Goal: Check status: Check status

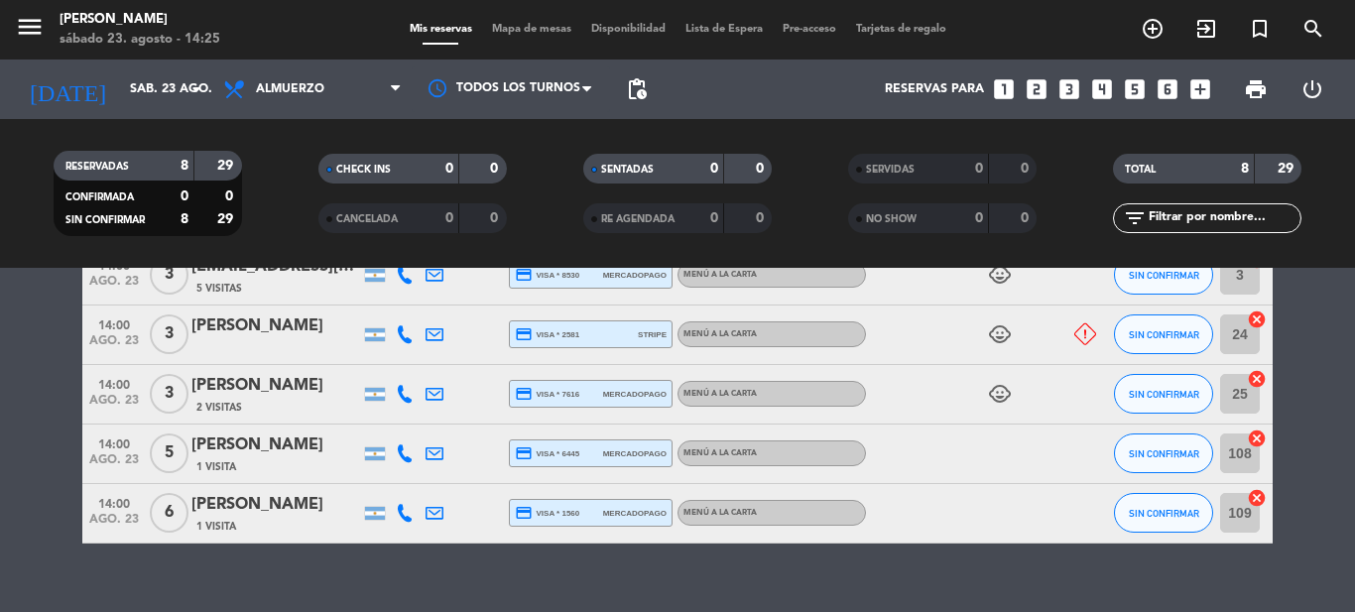
scroll to position [99, 0]
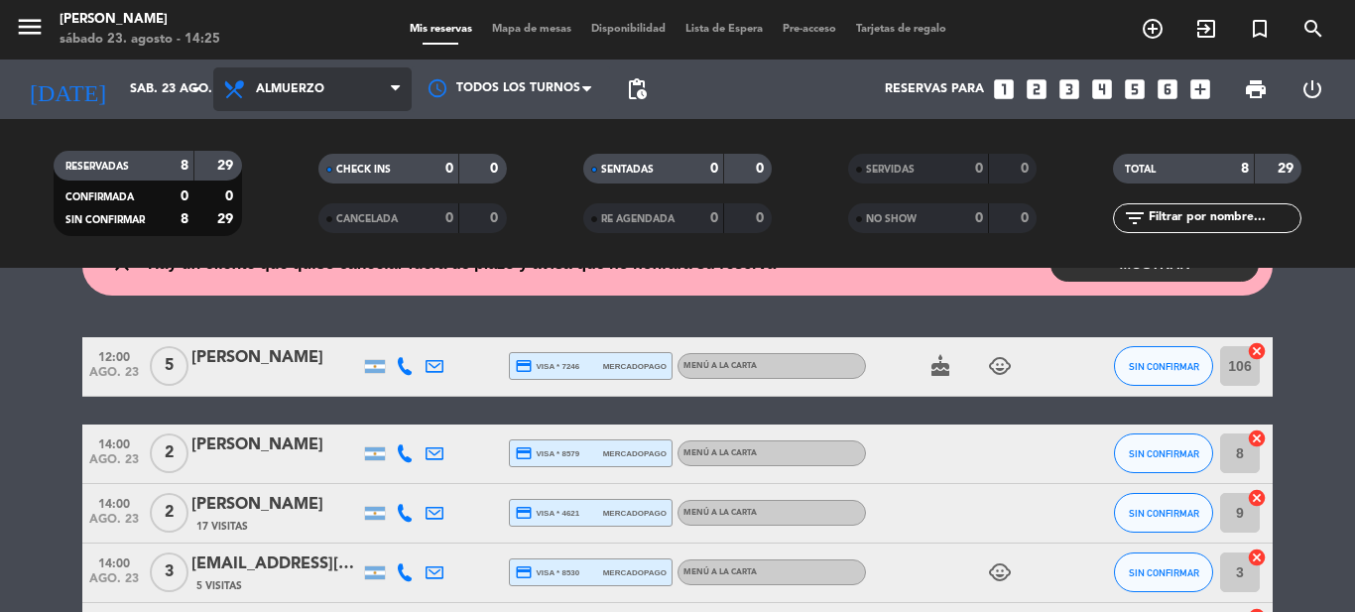
click at [333, 81] on span "Almuerzo" at bounding box center [312, 89] width 198 height 44
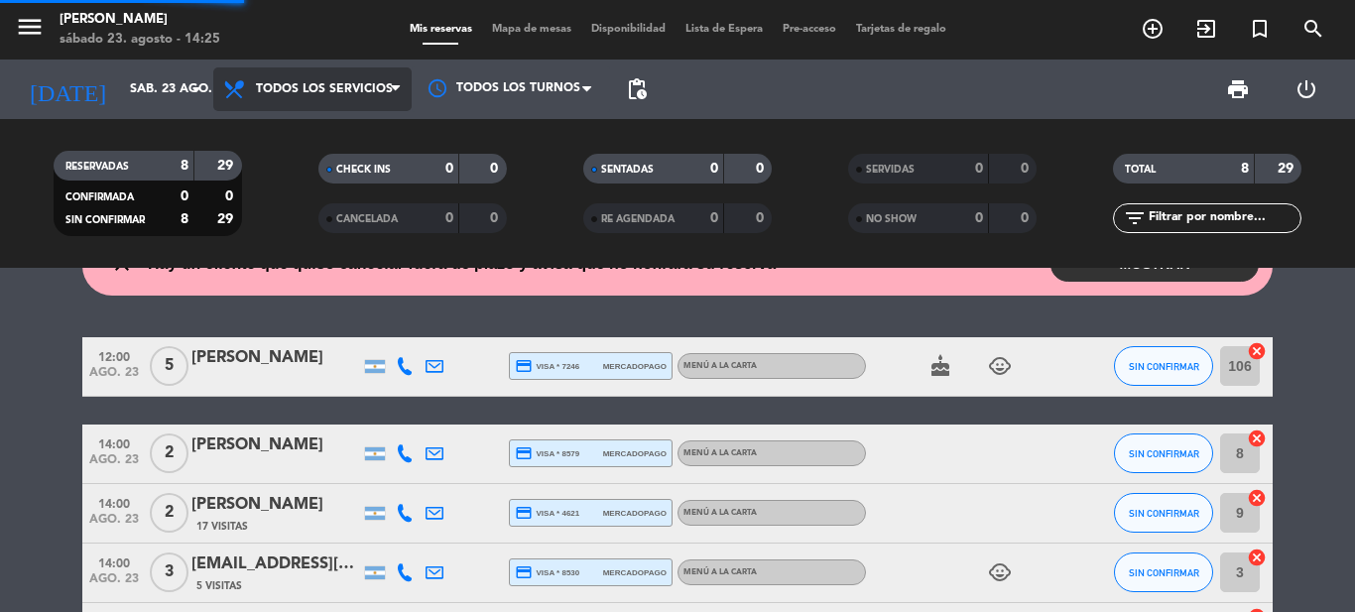
click at [321, 130] on div "menu Sharewood [PERSON_NAME][DATE] 23. agosto - 14:25 Mis reservas Mapa de mesa…" at bounding box center [677, 134] width 1355 height 268
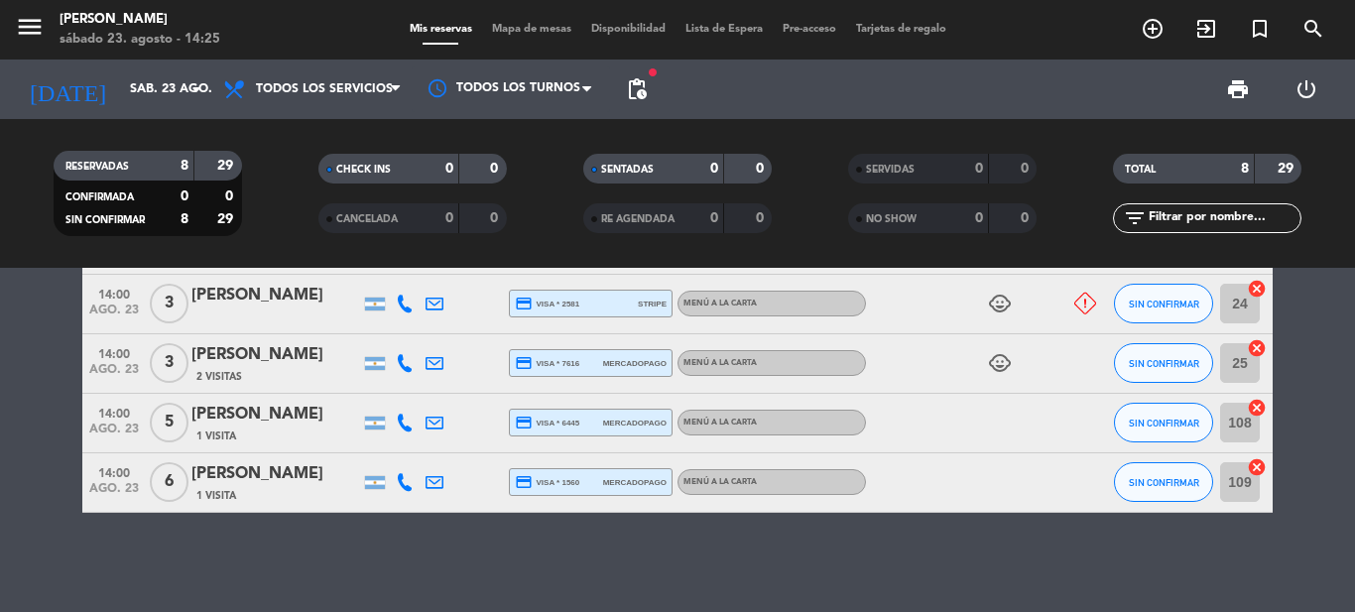
scroll to position [0, 0]
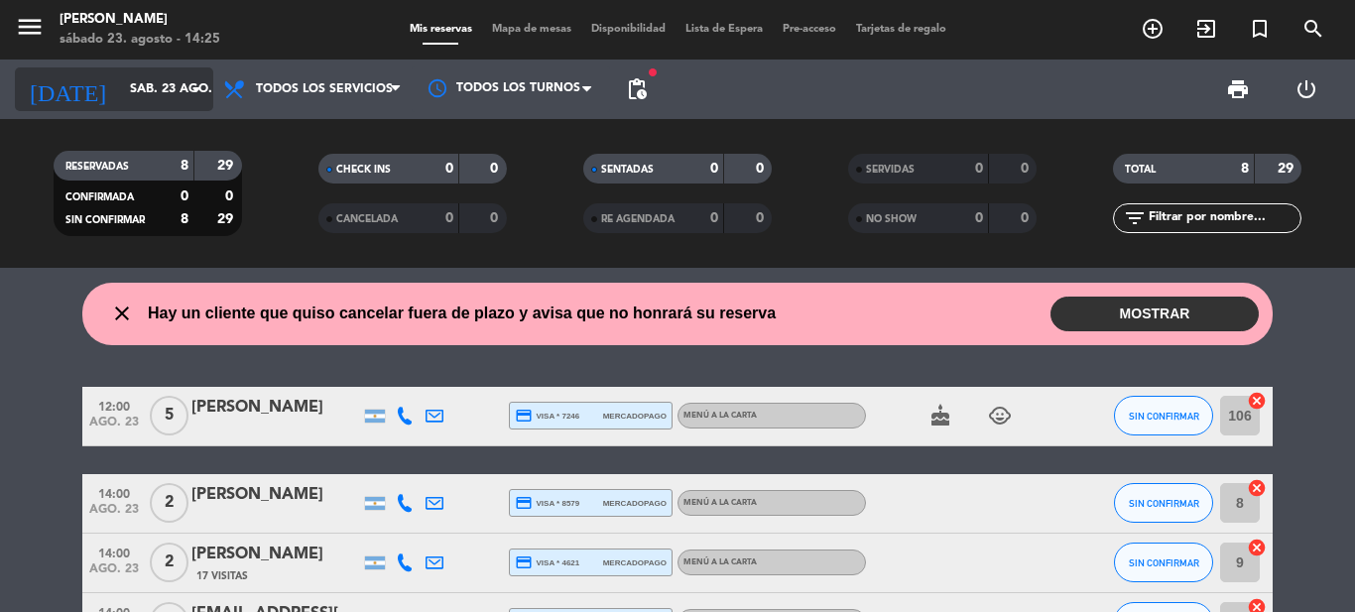
click at [127, 92] on input "sáb. 23 ago." at bounding box center [204, 89] width 168 height 34
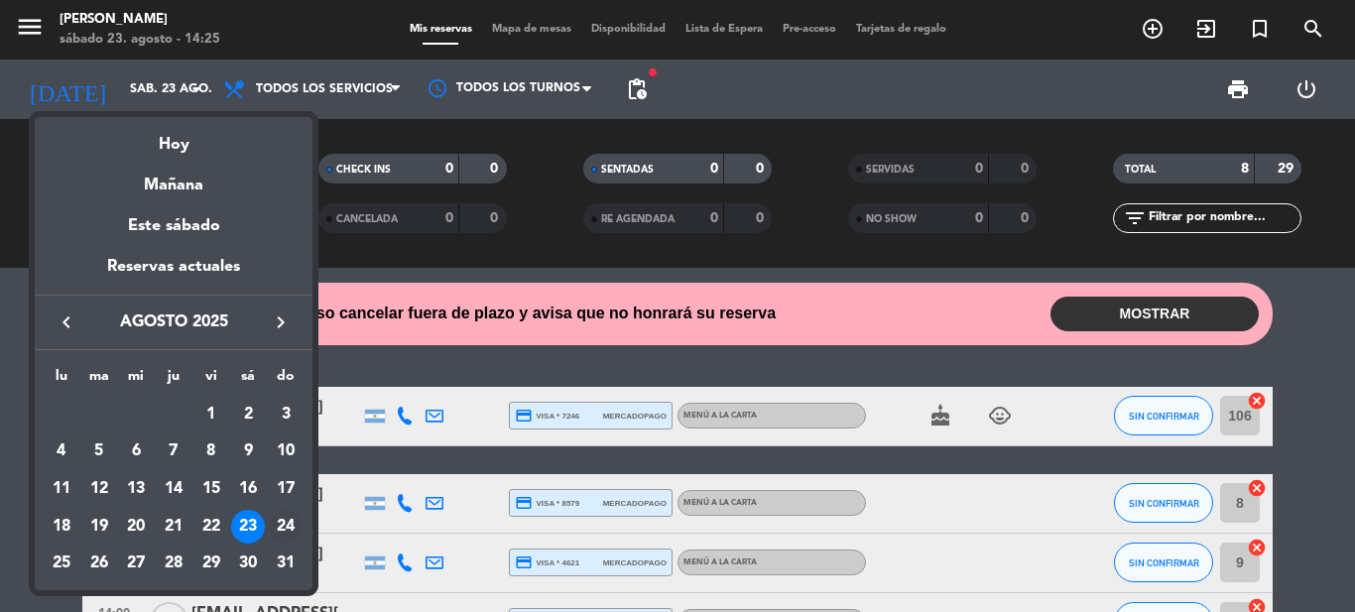
click at [285, 528] on div "24" at bounding box center [286, 527] width 34 height 34
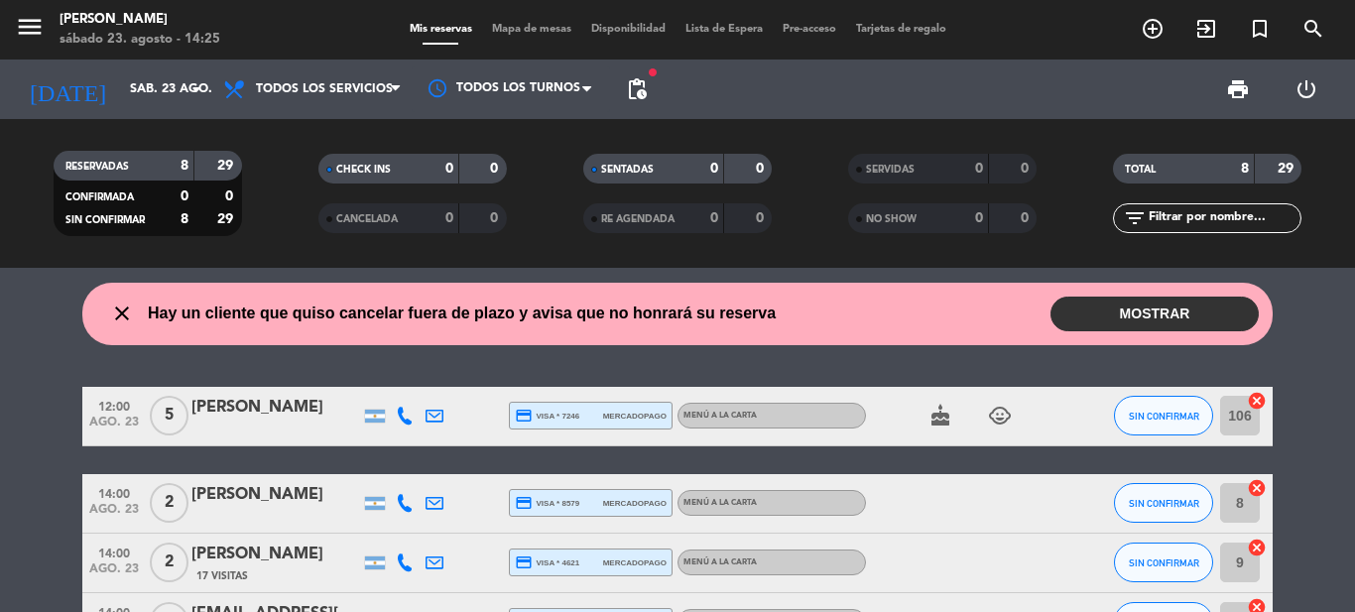
type input "dom. 24 ago."
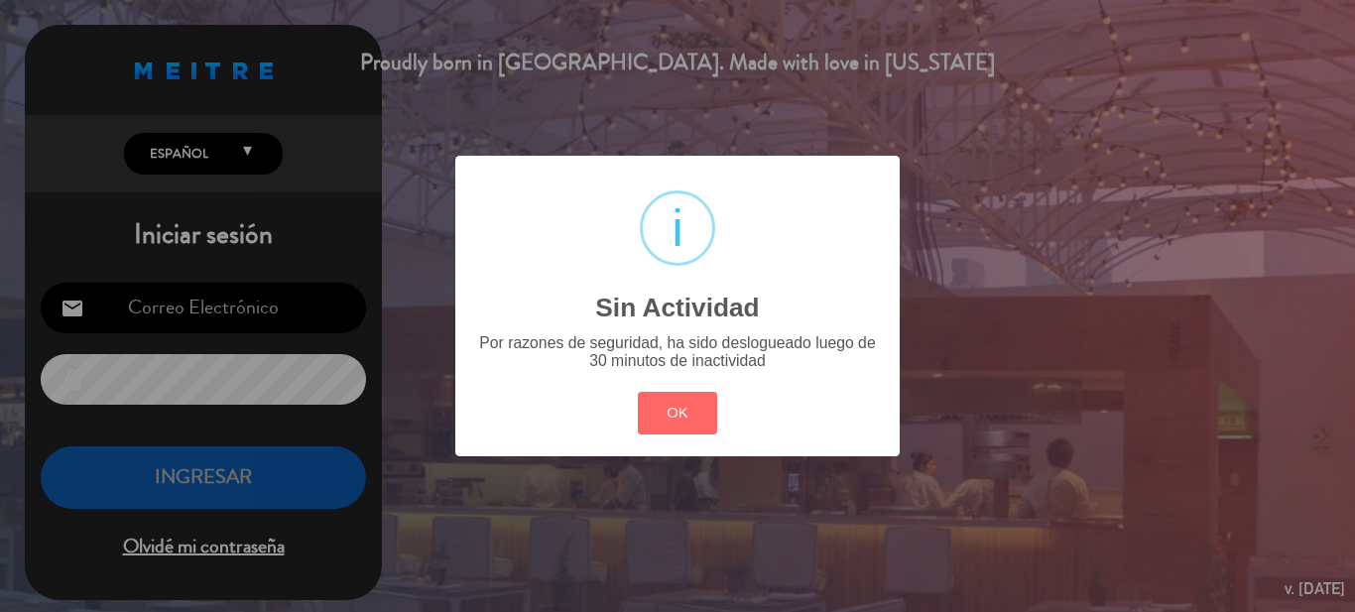
type input "[EMAIL_ADDRESS][DOMAIN_NAME]"
